Goal: Book appointment/travel/reservation

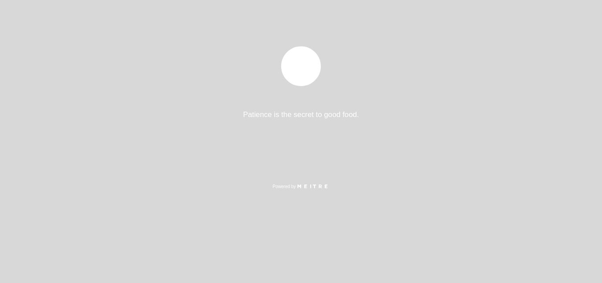
select select "es"
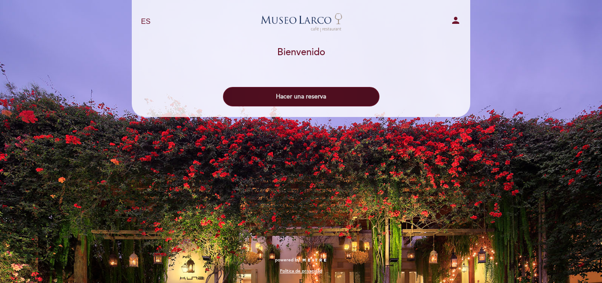
click at [343, 103] on button "Hacer una reserva" at bounding box center [301, 96] width 157 height 19
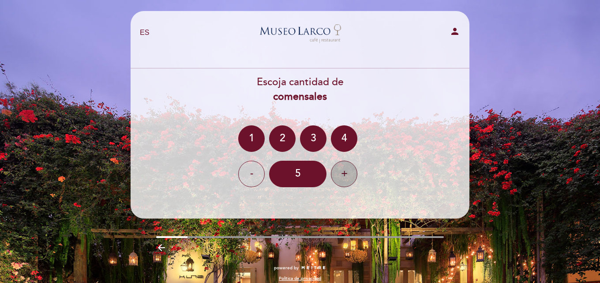
click at [339, 172] on div "+" at bounding box center [344, 173] width 26 height 26
click at [340, 172] on div "+" at bounding box center [344, 173] width 26 height 26
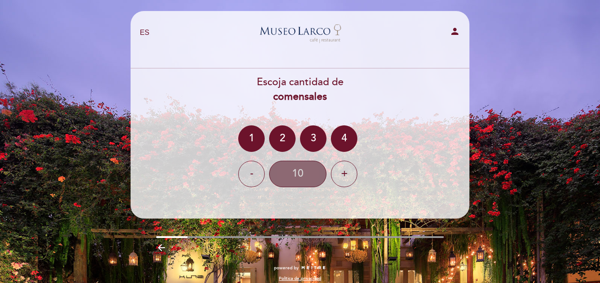
click at [306, 175] on div "10" at bounding box center [297, 173] width 57 height 26
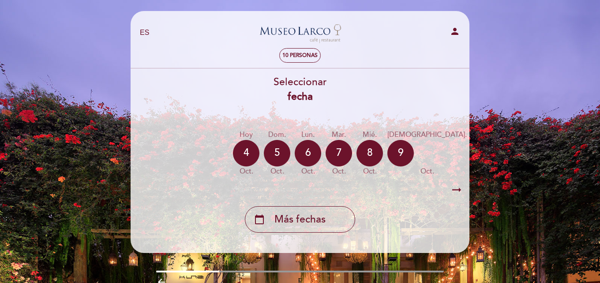
click at [471, 153] on div "10" at bounding box center [484, 153] width 26 height 26
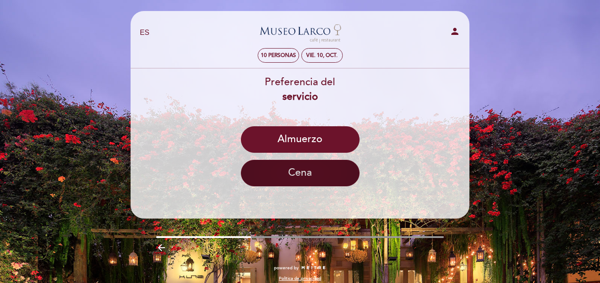
click at [325, 178] on button "Cena" at bounding box center [300, 173] width 119 height 26
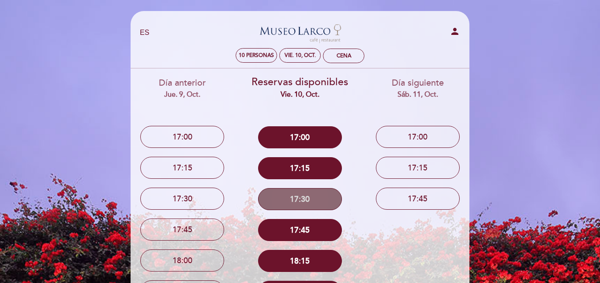
click at [313, 194] on button "17:30" at bounding box center [300, 199] width 84 height 22
